Goal: Information Seeking & Learning: Understand process/instructions

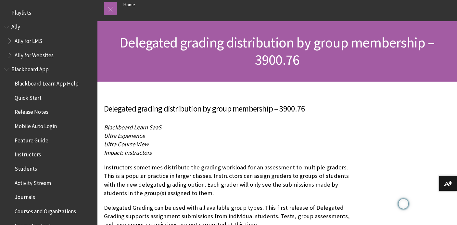
scroll to position [65, 0]
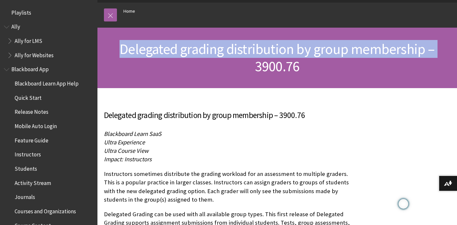
drag, startPoint x: 119, startPoint y: 49, endPoint x: 224, endPoint y: 68, distance: 106.5
click at [224, 68] on h1 "Delegated grading distribution by group membership – 3900.76" at bounding box center [277, 58] width 346 height 34
copy span "Delegated grading distribution by group membership –"
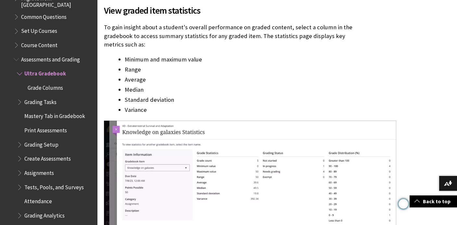
scroll to position [888, 0]
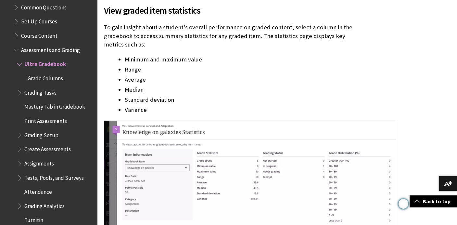
click at [20, 130] on span "Book outline for Blackboard Learn Help" at bounding box center [20, 134] width 7 height 8
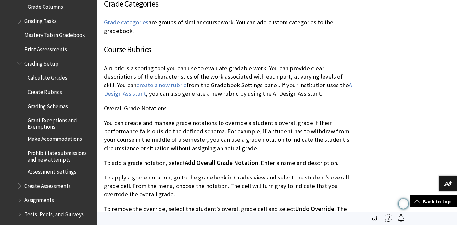
scroll to position [2285, 0]
